Goal: Information Seeking & Learning: Learn about a topic

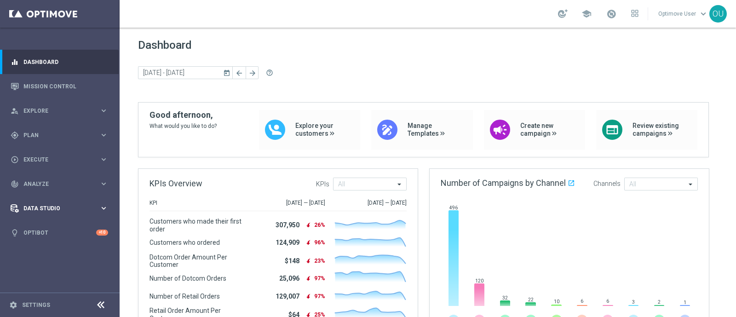
click at [77, 204] on div "Data Studio" at bounding box center [55, 208] width 89 height 8
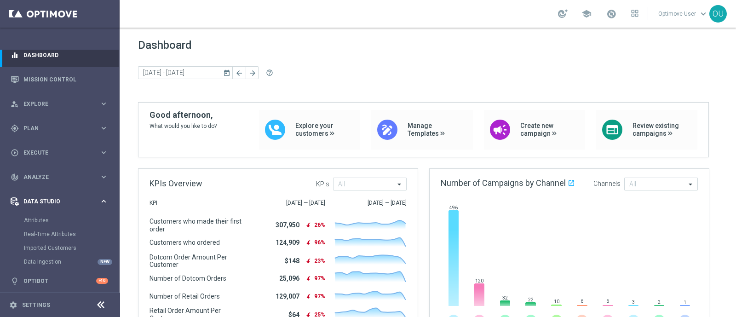
scroll to position [9, 0]
click at [50, 172] on span "Analyze" at bounding box center [61, 175] width 76 height 6
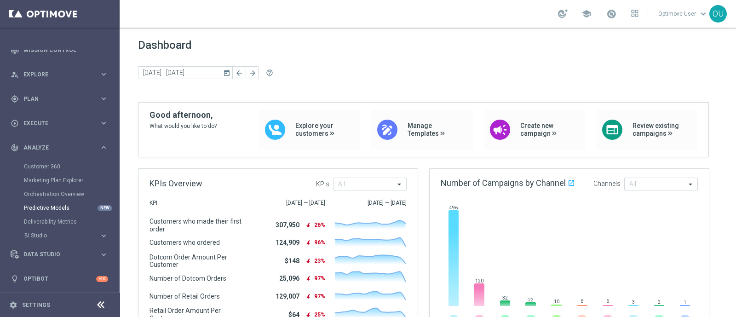
scroll to position [37, 0]
click at [41, 239] on accordion "BI Studio keyboard_arrow_right Campaigns Deliverability Emails Baseline Matchba…" at bounding box center [71, 235] width 95 height 14
click at [44, 234] on span "BI Studio" at bounding box center [57, 235] width 66 height 6
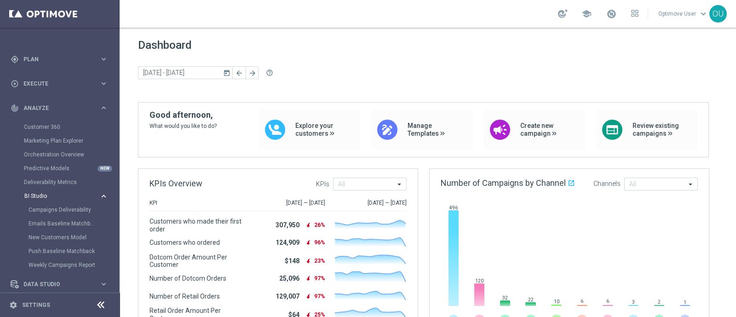
scroll to position [94, 0]
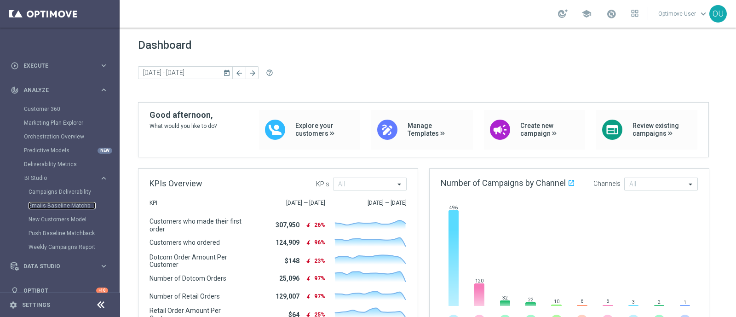
click at [55, 208] on link "Emails Baseline Matchback" at bounding box center [62, 205] width 67 height 7
